Goal: Task Accomplishment & Management: Manage account settings

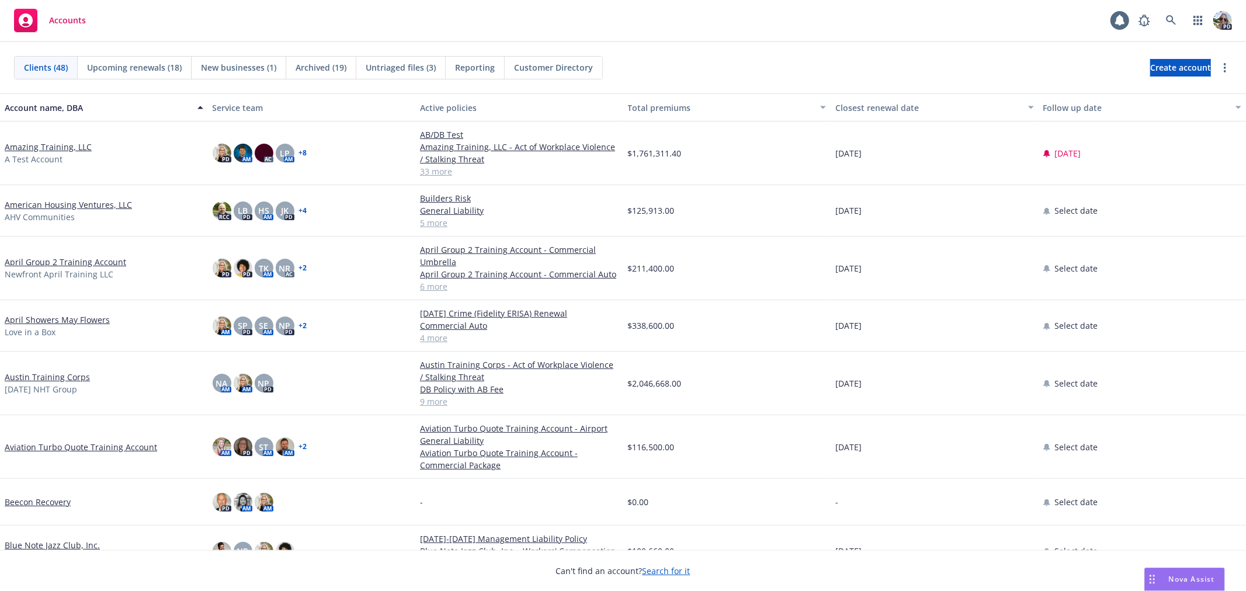
click at [59, 150] on link "Amazing Training, LLC" at bounding box center [48, 147] width 87 height 12
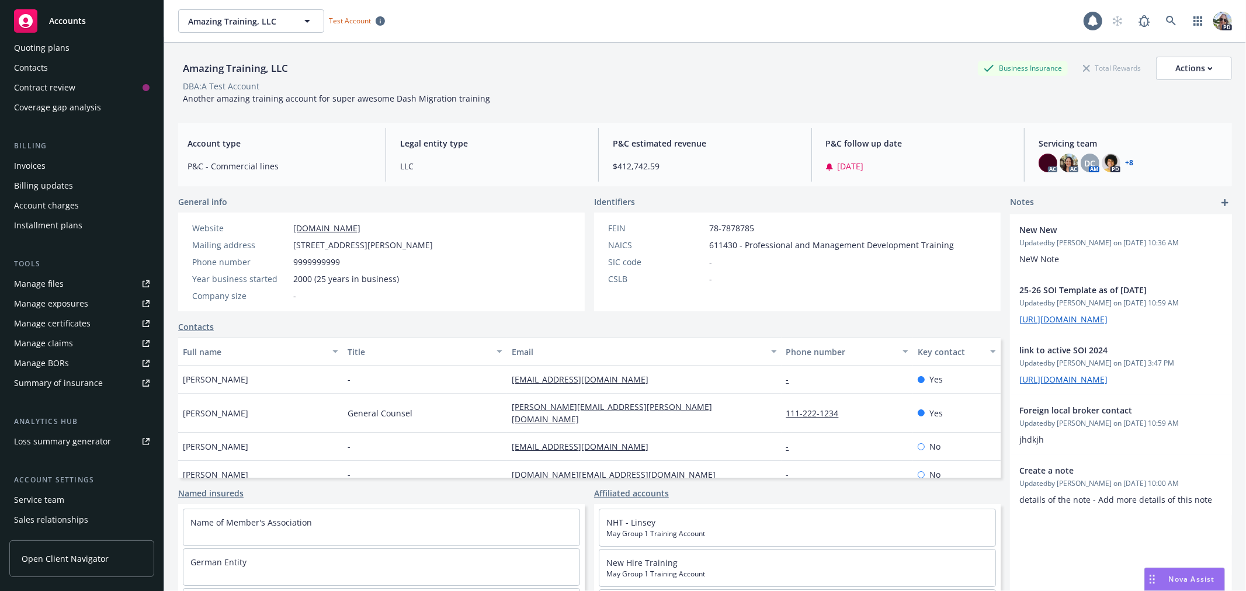
scroll to position [119, 0]
click at [51, 497] on div "Service team" at bounding box center [39, 493] width 50 height 19
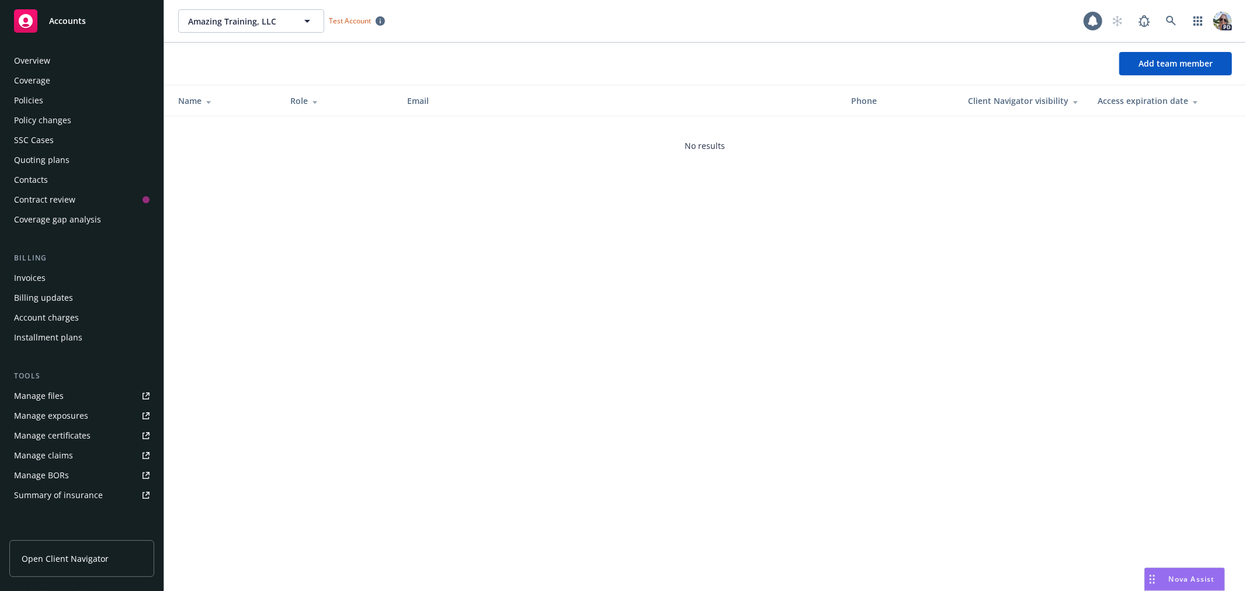
scroll to position [170, 0]
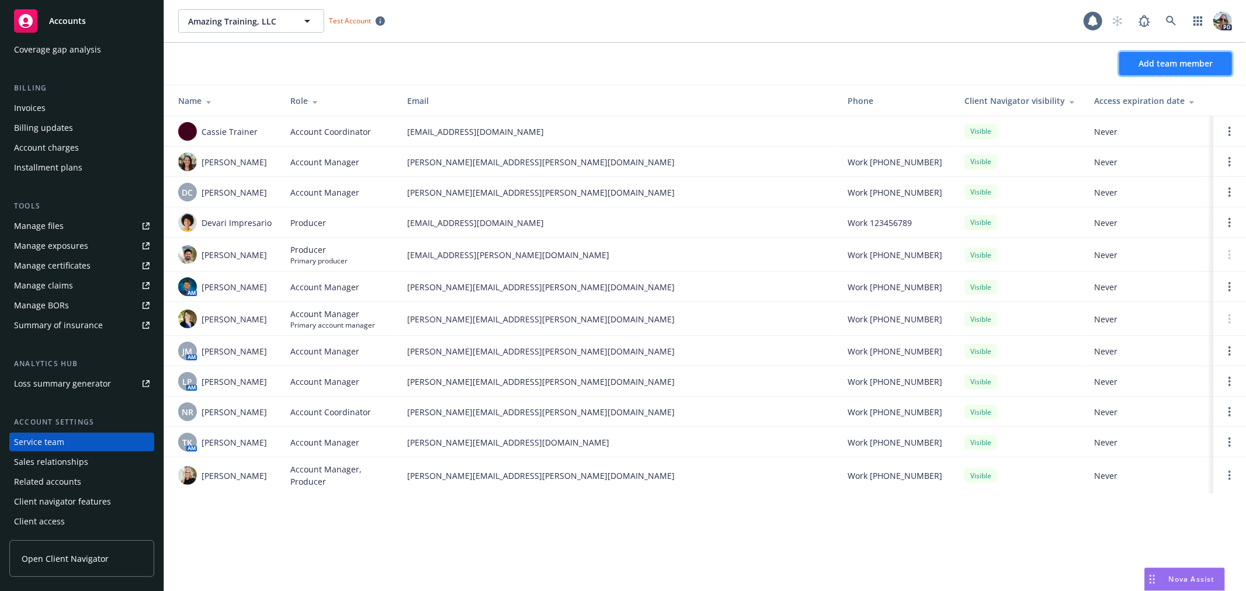
click at [1144, 56] on button "Add team member" at bounding box center [1175, 63] width 113 height 23
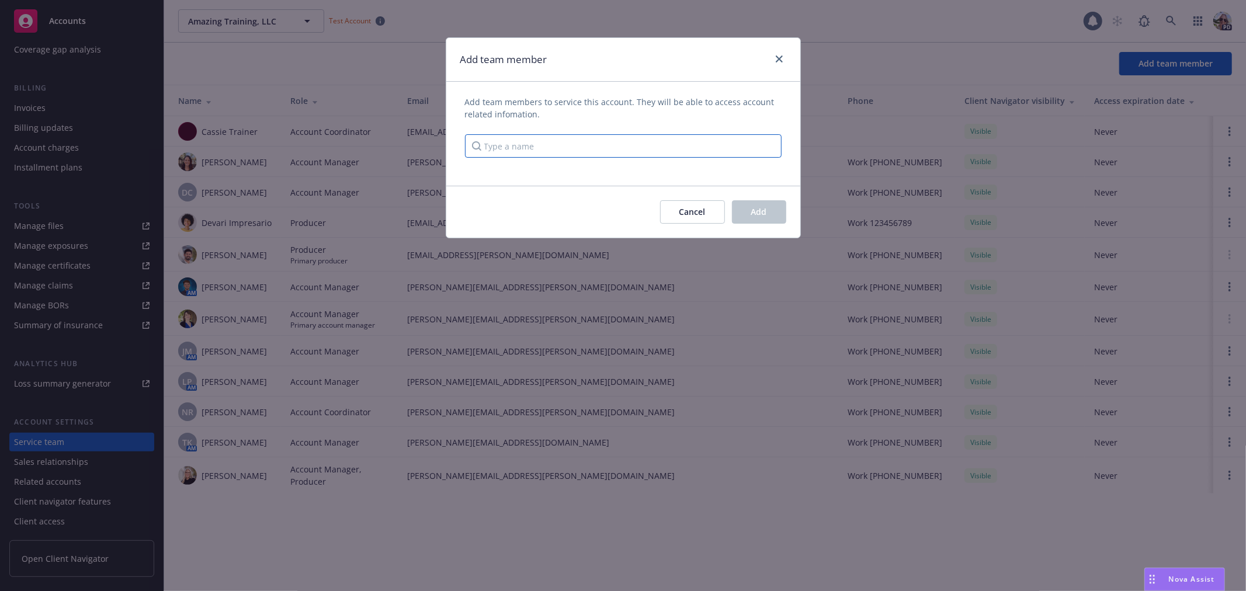
click at [546, 152] on input "Type a name" at bounding box center [623, 145] width 317 height 23
type input "[PERSON_NAME]"
drag, startPoint x: 506, startPoint y: 220, endPoint x: 492, endPoint y: 162, distance: 59.5
click at [505, 219] on div "Cancel Add" at bounding box center [623, 212] width 354 height 52
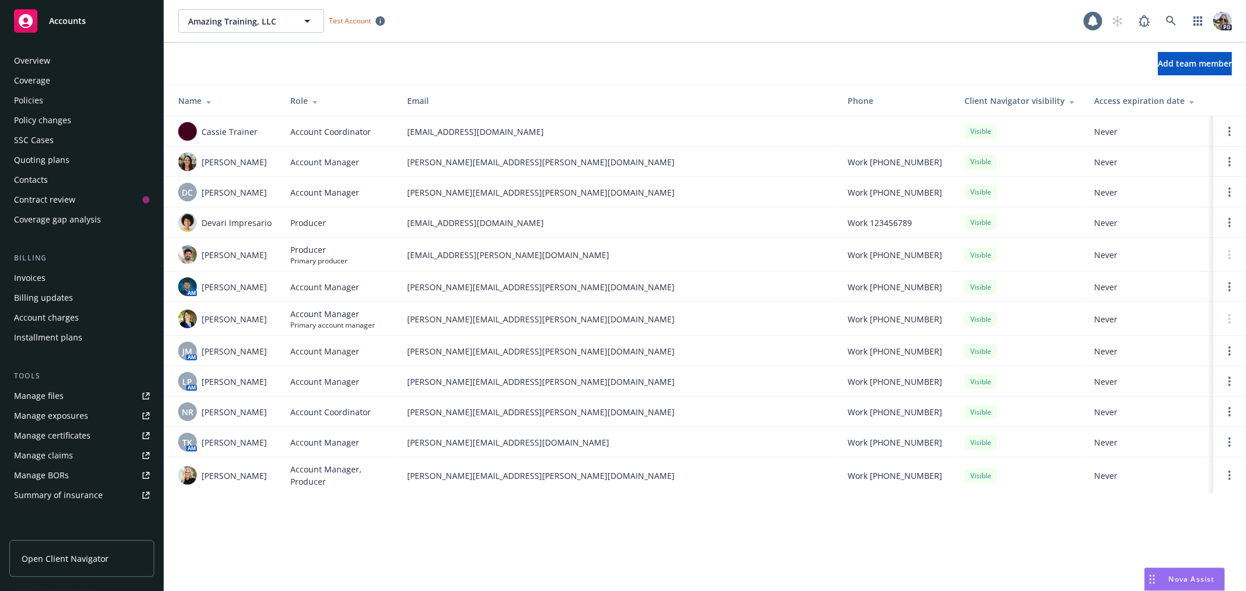
scroll to position [170, 0]
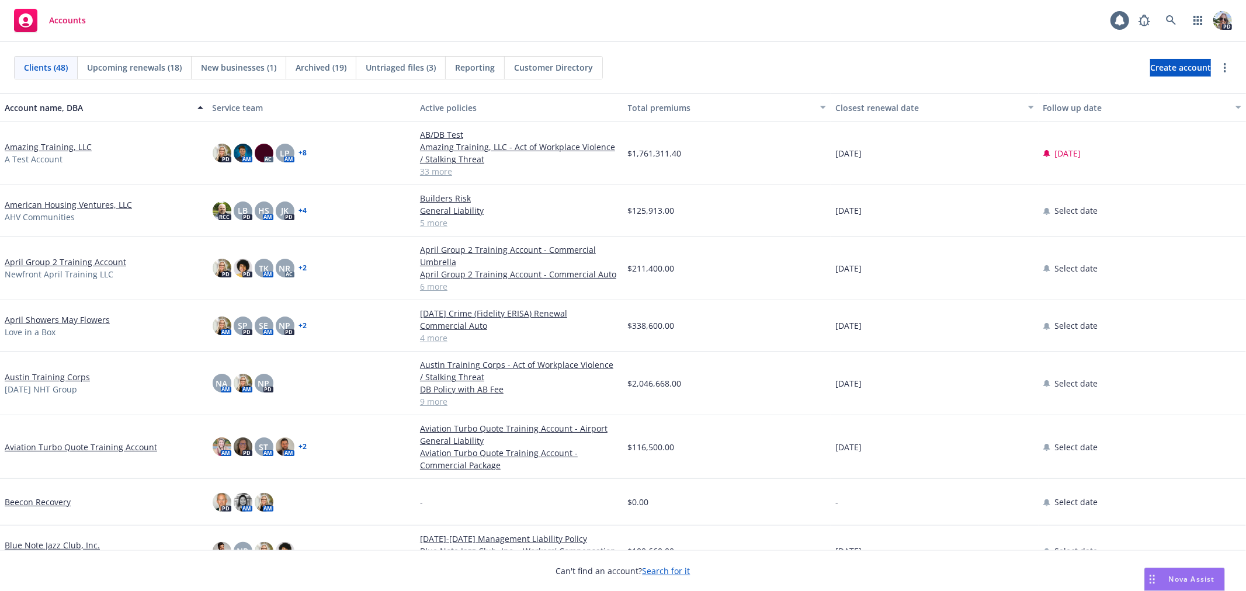
click at [39, 141] on link "Amazing Training, LLC" at bounding box center [48, 147] width 87 height 12
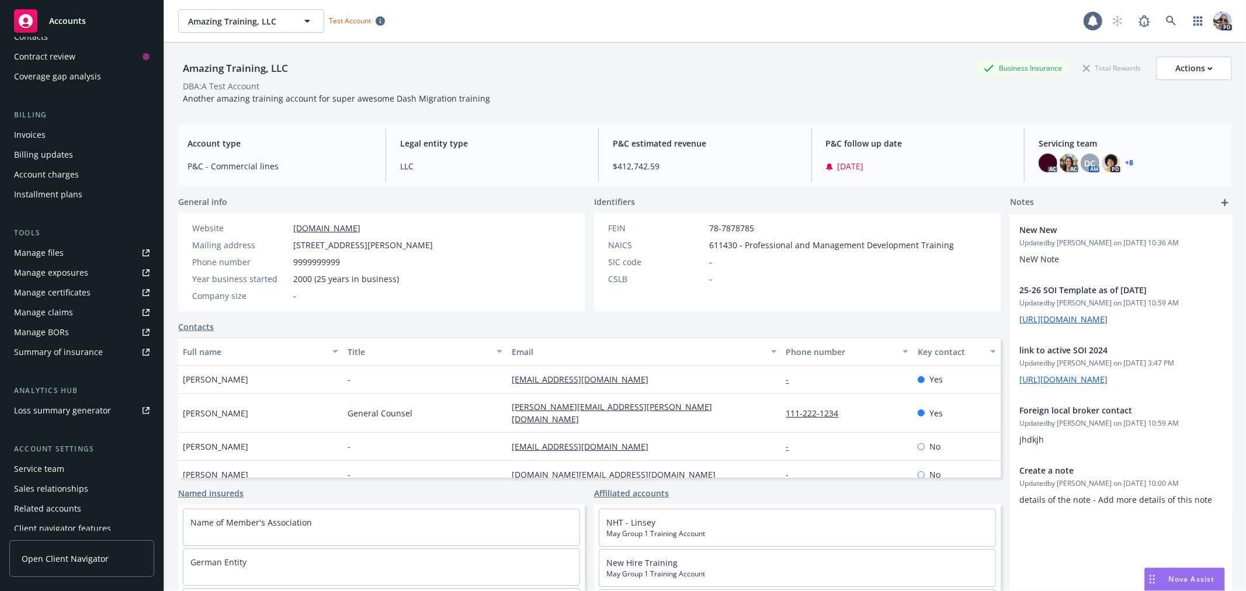
scroll to position [167, 0]
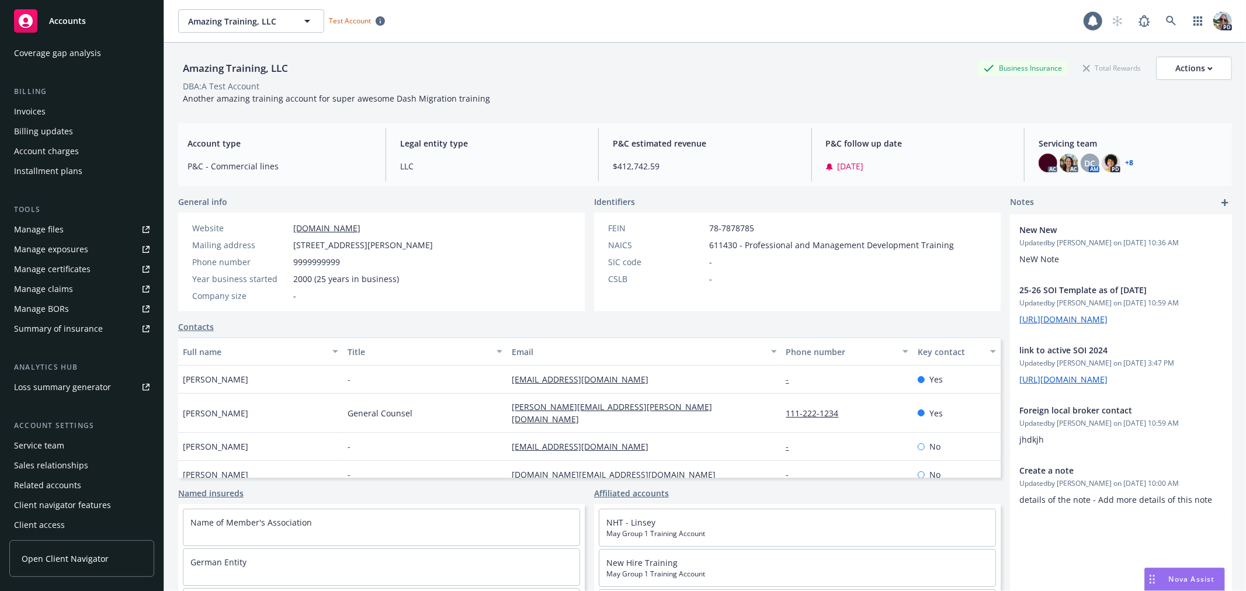
click at [29, 443] on div "Service team" at bounding box center [39, 445] width 50 height 19
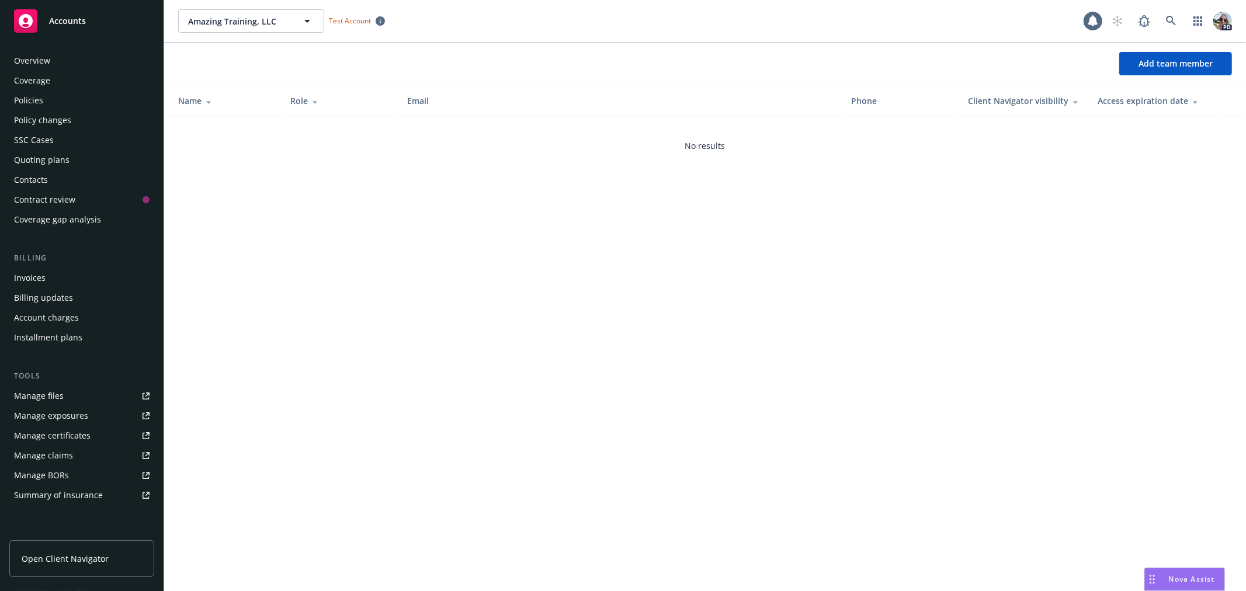
scroll to position [170, 0]
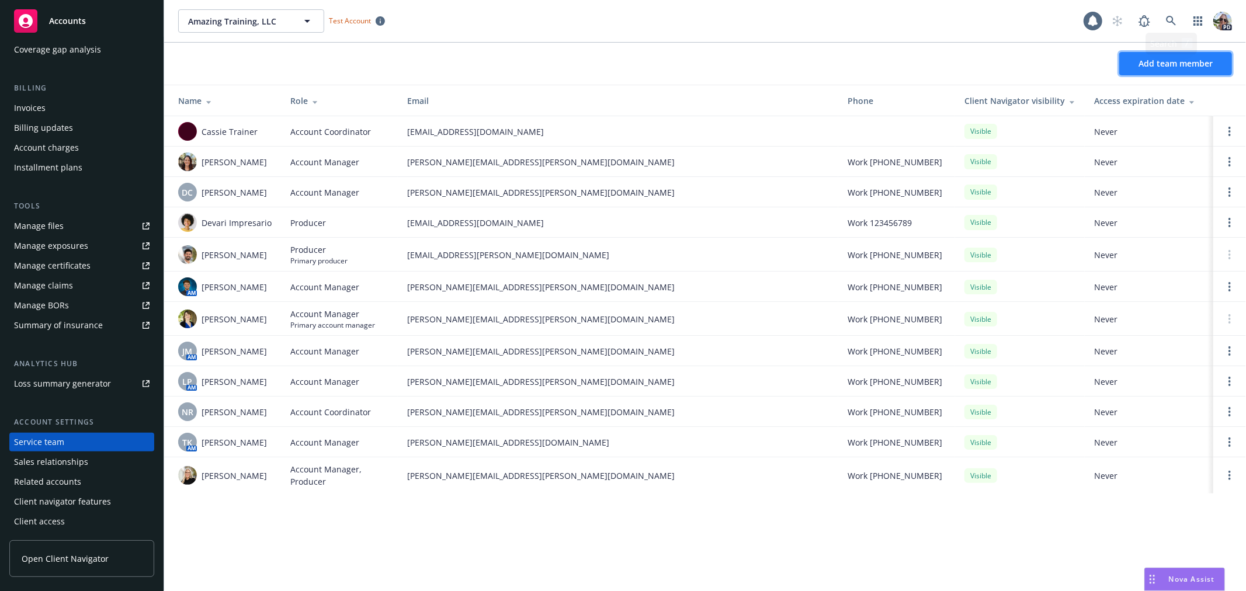
click at [1149, 61] on span "Add team member" at bounding box center [1176, 63] width 74 height 11
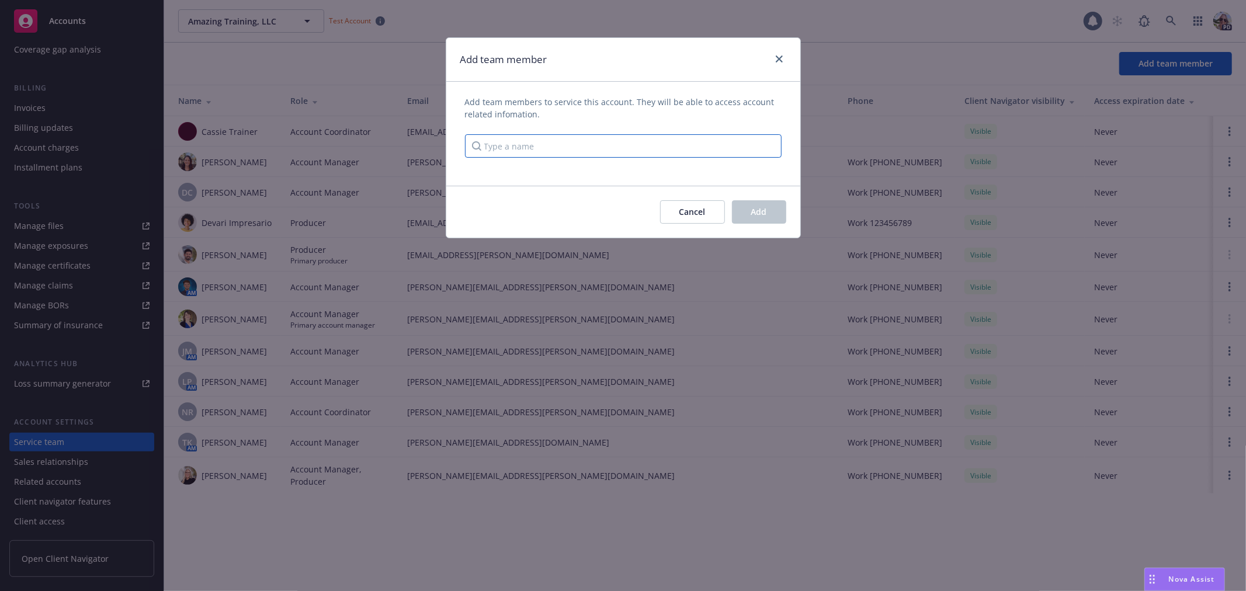
click at [546, 147] on input "Type a name" at bounding box center [623, 145] width 317 height 23
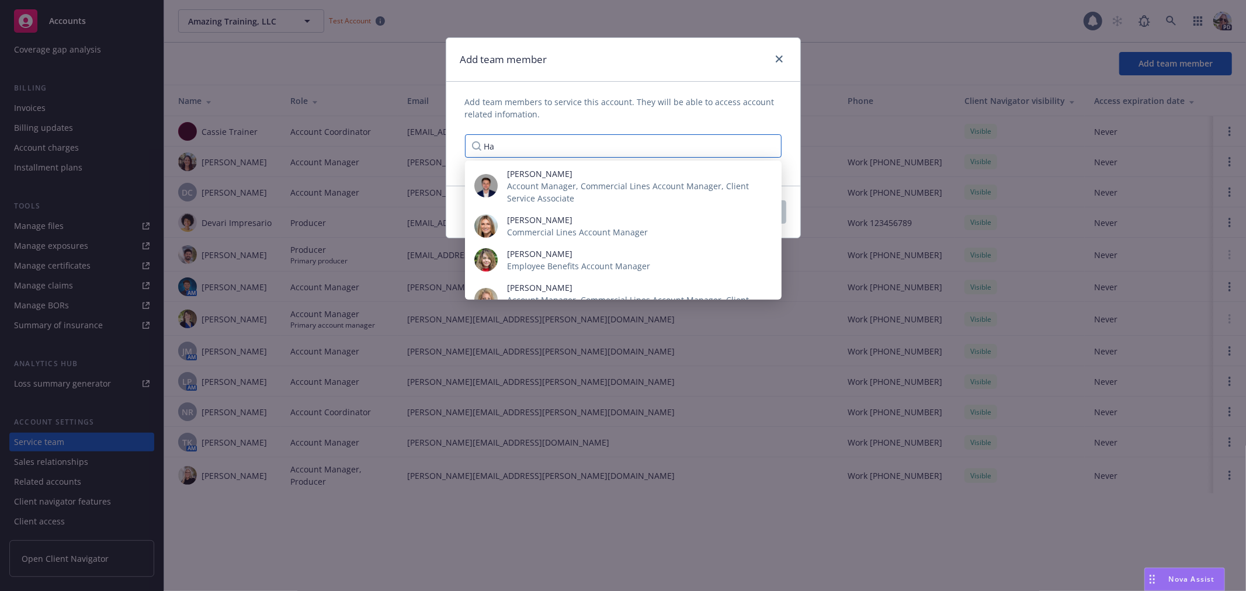
type input "H"
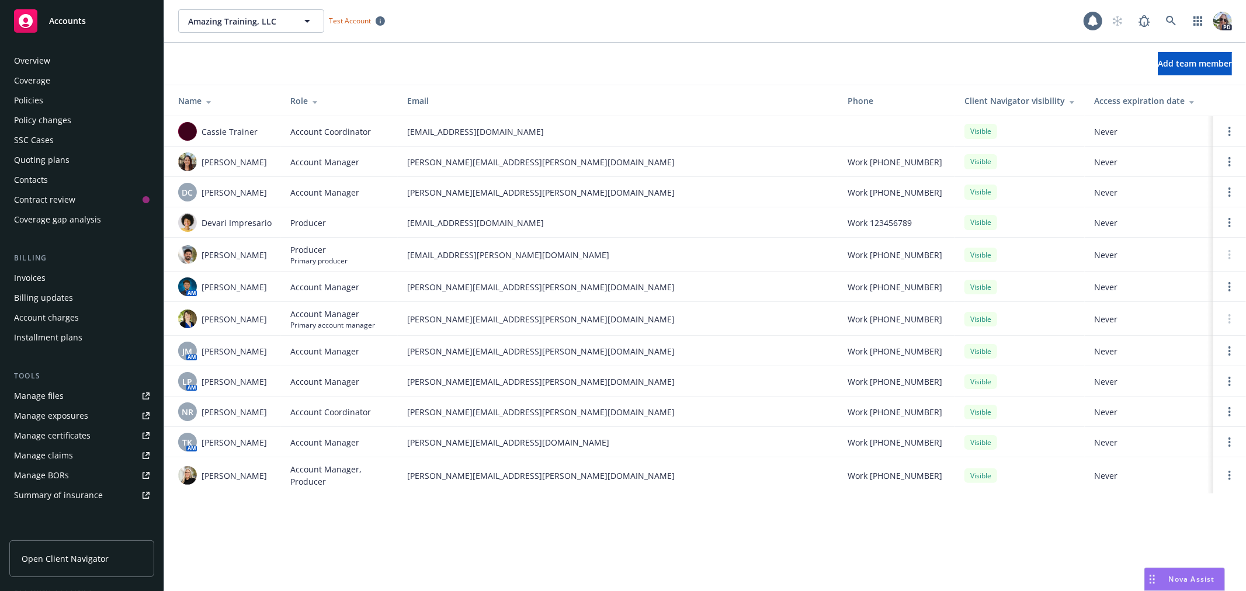
scroll to position [170, 0]
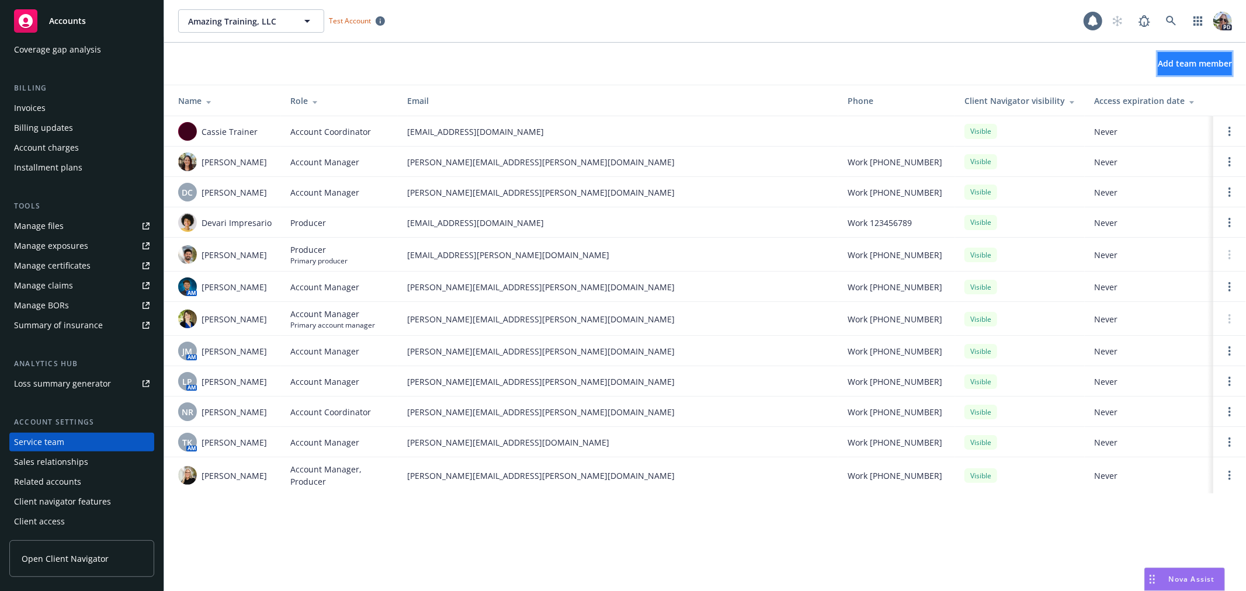
click at [1158, 61] on button "Add team member" at bounding box center [1195, 63] width 74 height 23
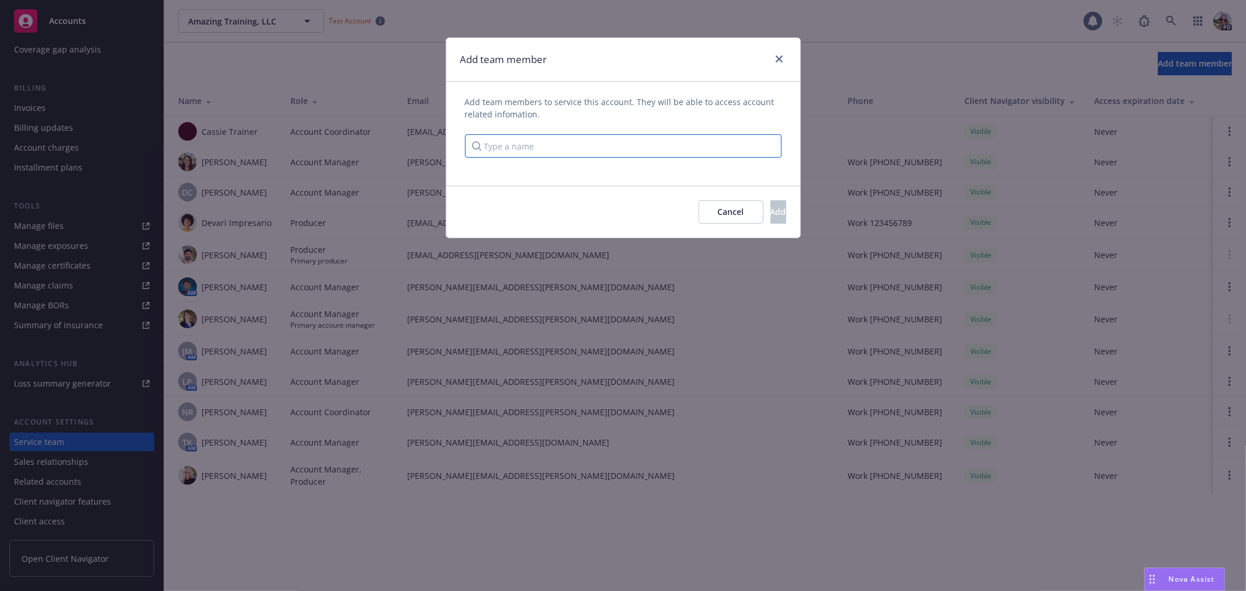
click at [528, 149] on input "Type a name" at bounding box center [623, 145] width 317 height 23
type input "[PERSON_NAME]"
click at [784, 61] on link "close" at bounding box center [779, 59] width 14 height 14
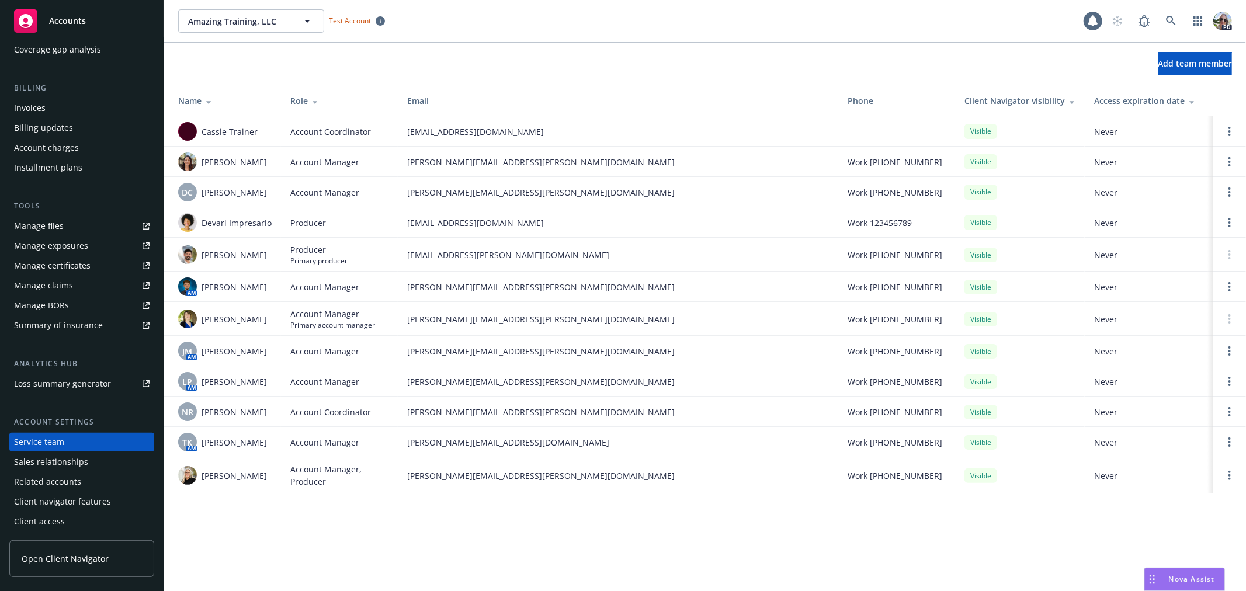
click at [396, 54] on div "Add team member" at bounding box center [705, 63] width 1082 height 23
click at [1176, 68] on span "Add team member" at bounding box center [1195, 63] width 74 height 11
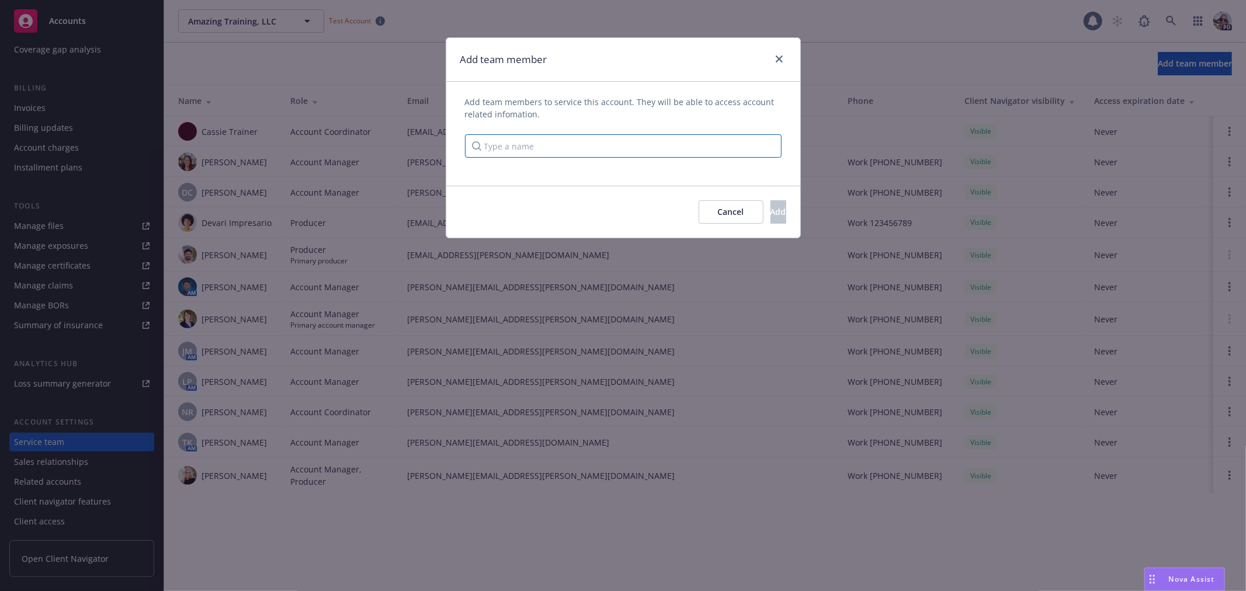
click at [590, 143] on input "Type a name" at bounding box center [623, 145] width 317 height 23
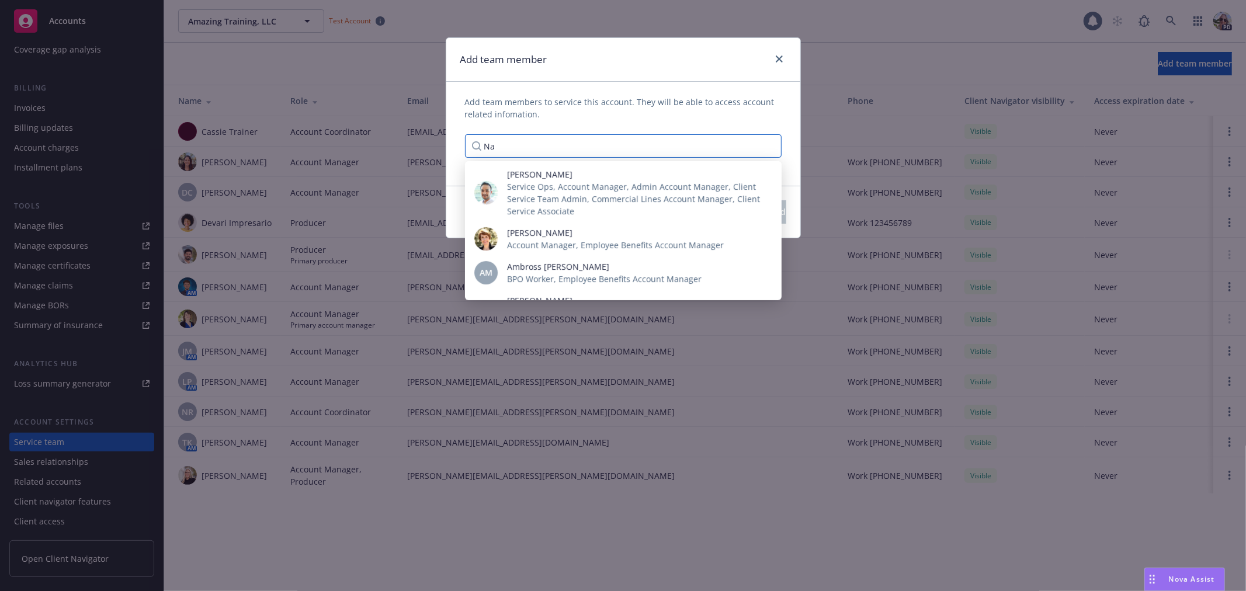
type input "N"
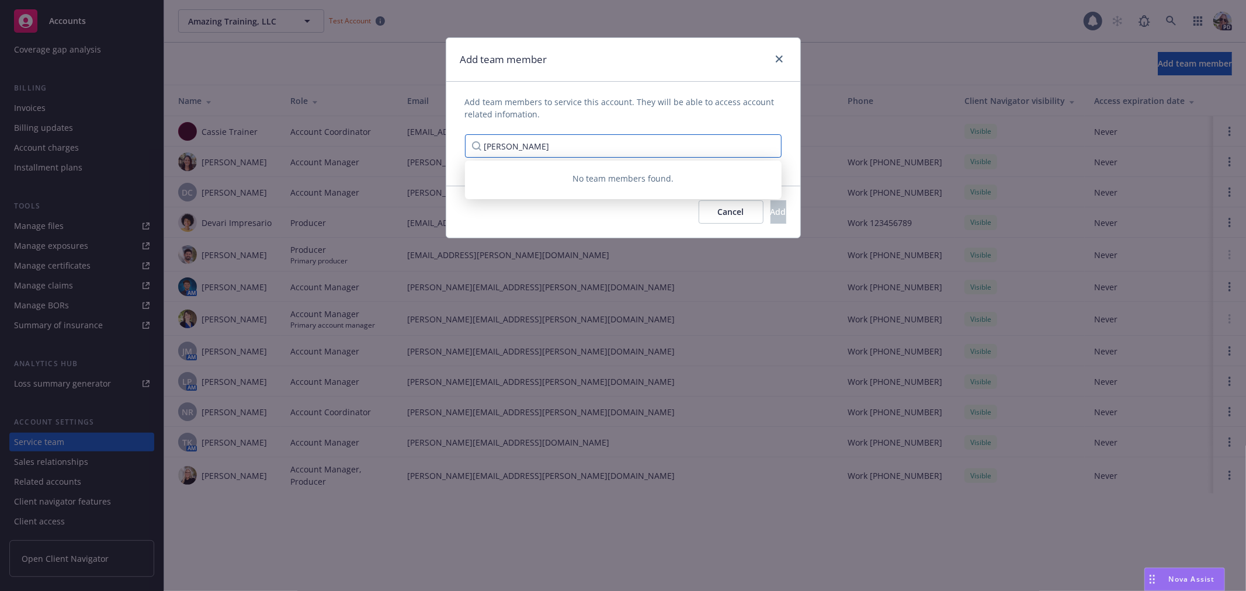
type input "[PERSON_NAME]"
drag, startPoint x: 529, startPoint y: 237, endPoint x: 257, endPoint y: 2, distance: 359.5
click at [519, 230] on div "Cancel Add" at bounding box center [623, 212] width 354 height 52
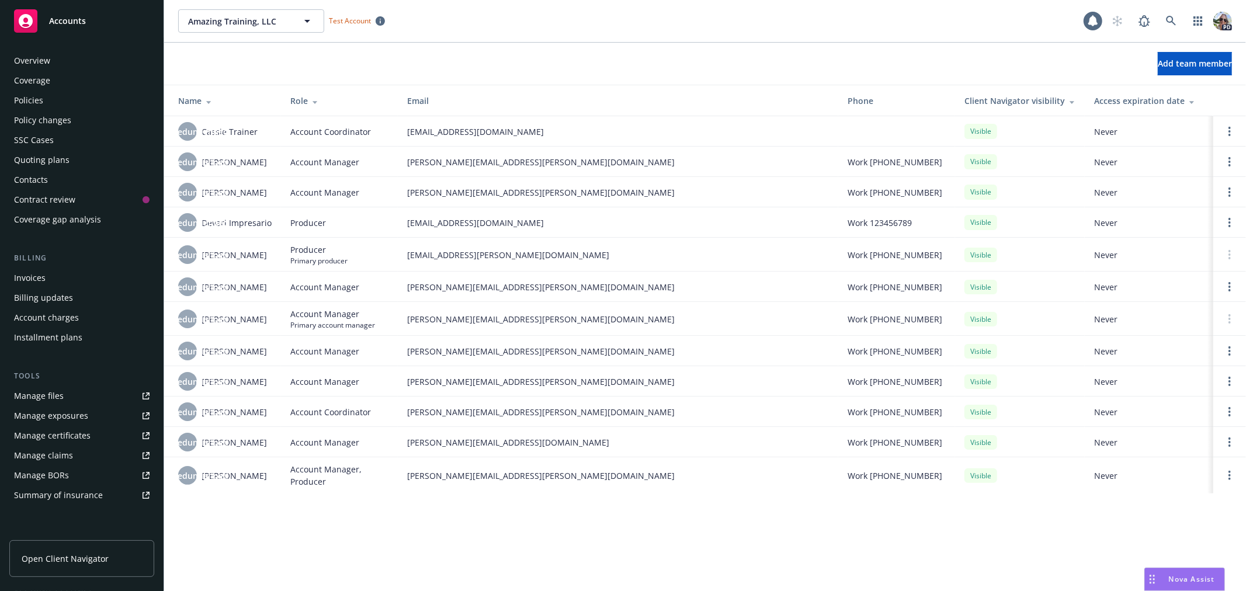
scroll to position [170, 0]
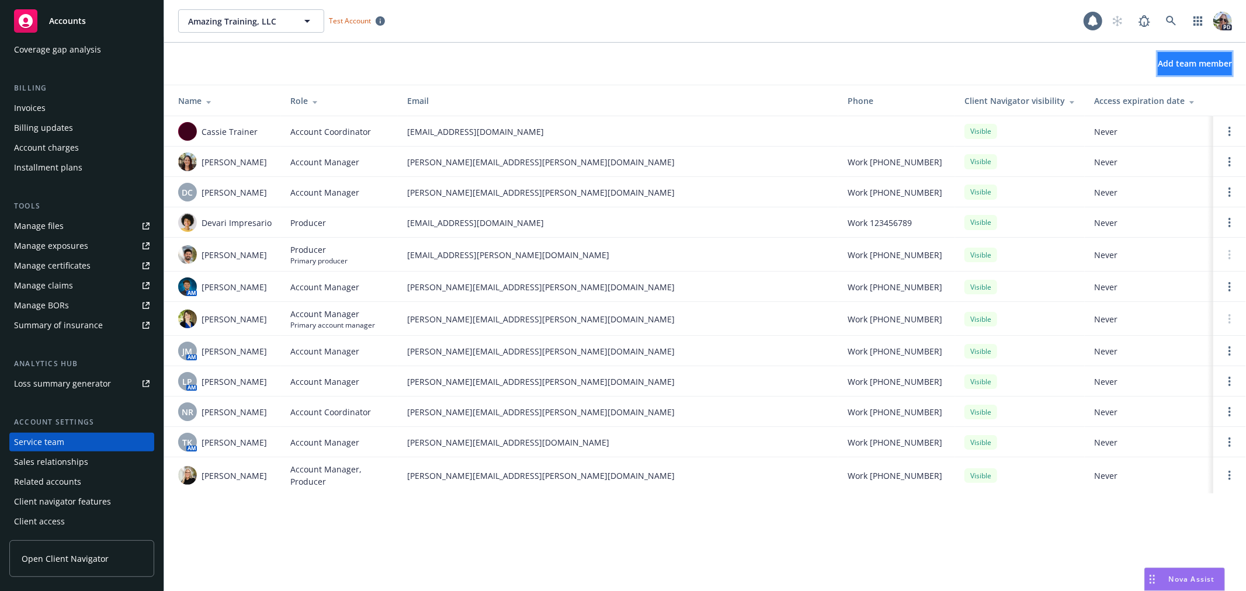
click at [1160, 61] on span "Add team member" at bounding box center [1195, 63] width 74 height 11
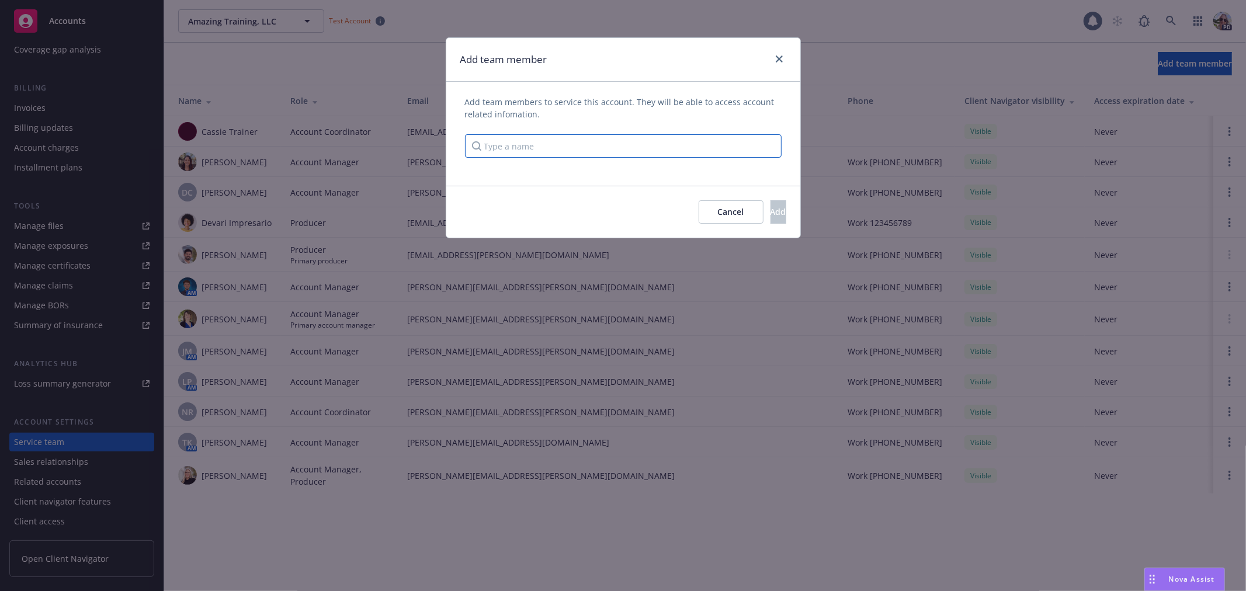
click at [524, 149] on input "Type a name" at bounding box center [623, 145] width 317 height 23
type input "[PERSON_NAME]"
click at [779, 53] on link "close" at bounding box center [779, 59] width 14 height 14
